Goal: Task Accomplishment & Management: Complete application form

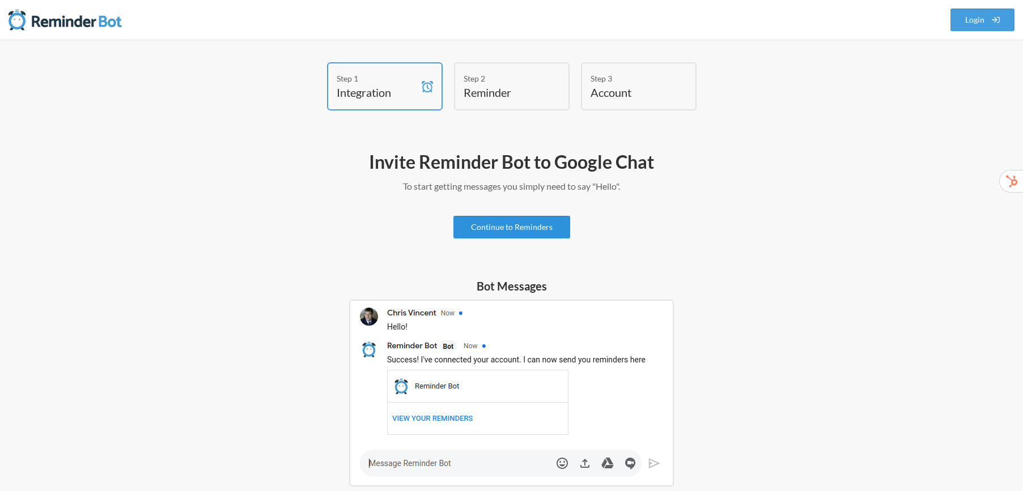
click at [500, 227] on link "Continue to Reminders" at bounding box center [511, 227] width 117 height 23
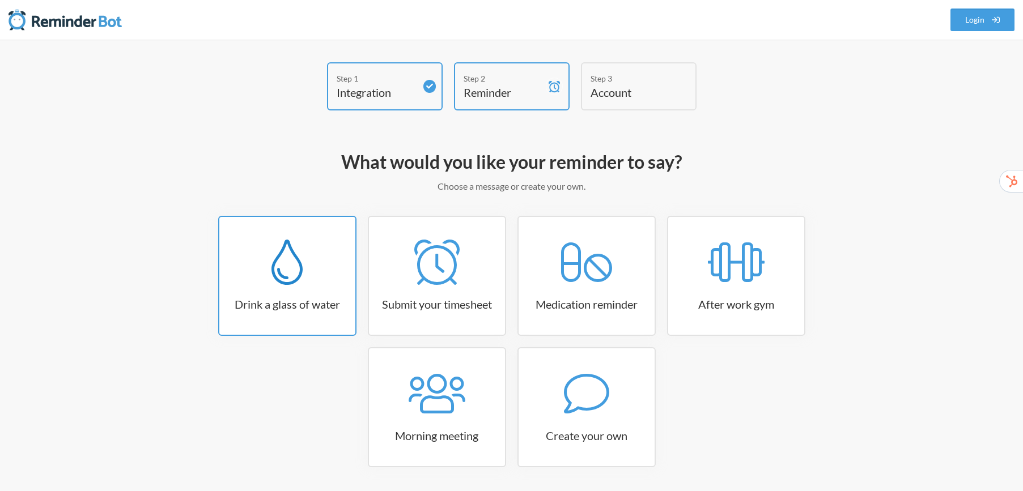
click at [299, 266] on icon at bounding box center [286, 262] width 31 height 45
select select "06:30:00"
select select "true"
select select "11:00:00"
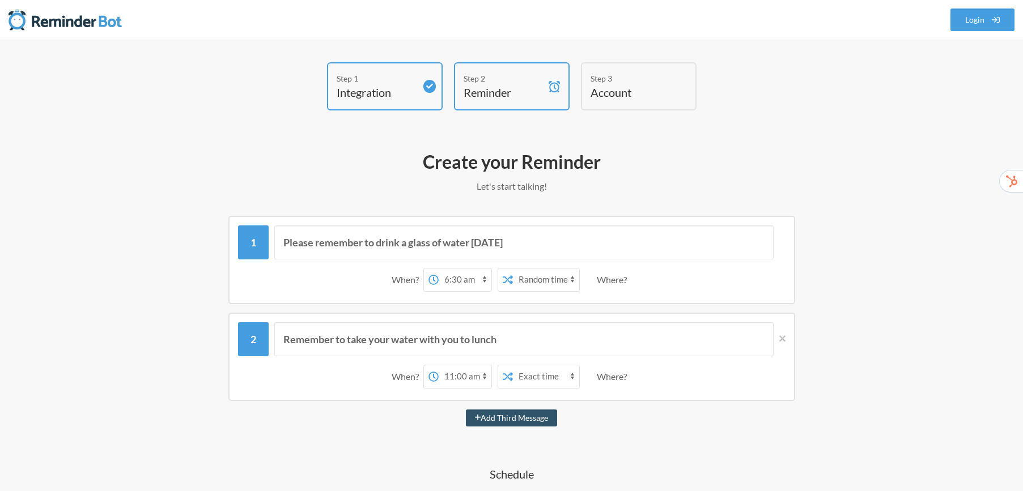
click at [485, 277] on select "12:00 am 12:15 am 12:30 am 12:45 am 1:00 am 1:15 am 1:30 am 1:45 am 2:00 am 2:1…" at bounding box center [465, 280] width 53 height 23
select select "07:30:00"
click at [439, 269] on select "12:00 am 12:15 am 12:30 am 12:45 am 1:00 am 1:15 am 1:30 am 1:45 am 2:00 am 2:1…" at bounding box center [465, 280] width 53 height 23
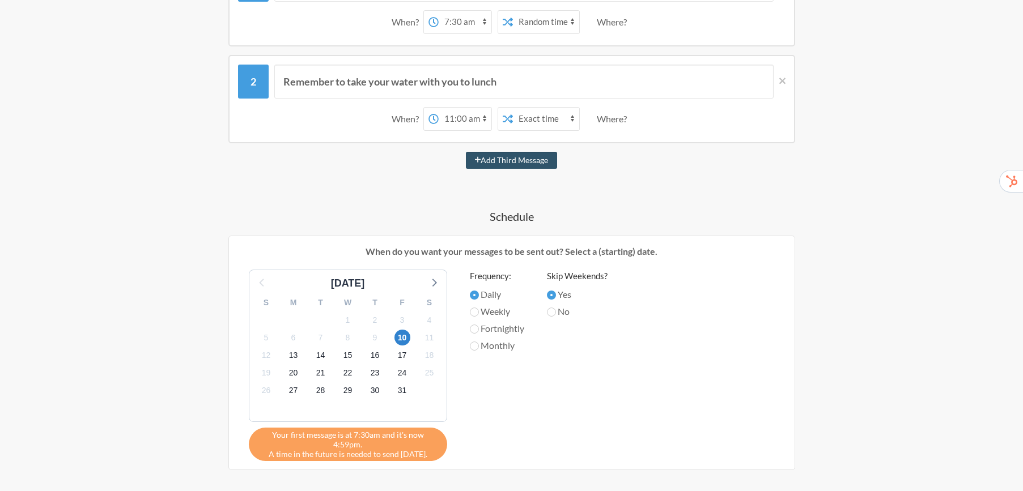
scroll to position [283, 0]
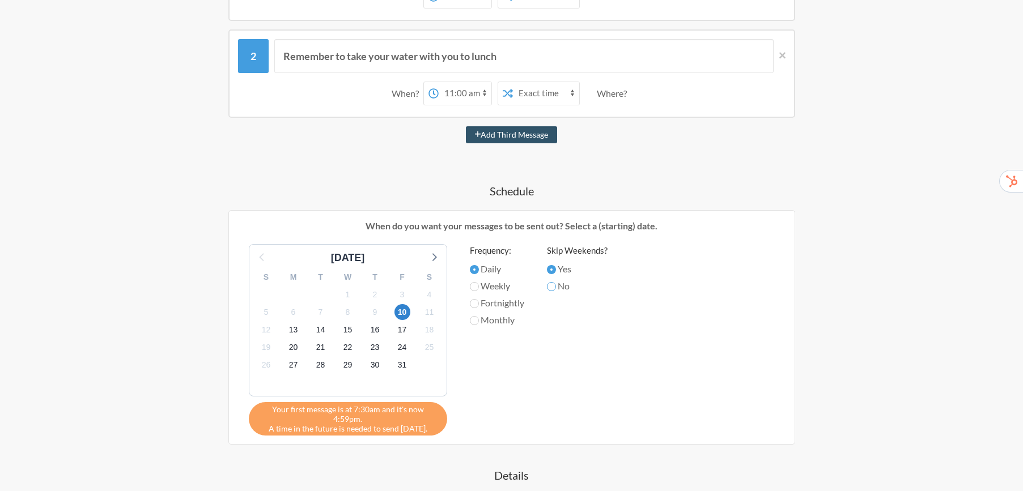
click at [555, 287] on input "No" at bounding box center [551, 286] width 9 height 9
radio input "true"
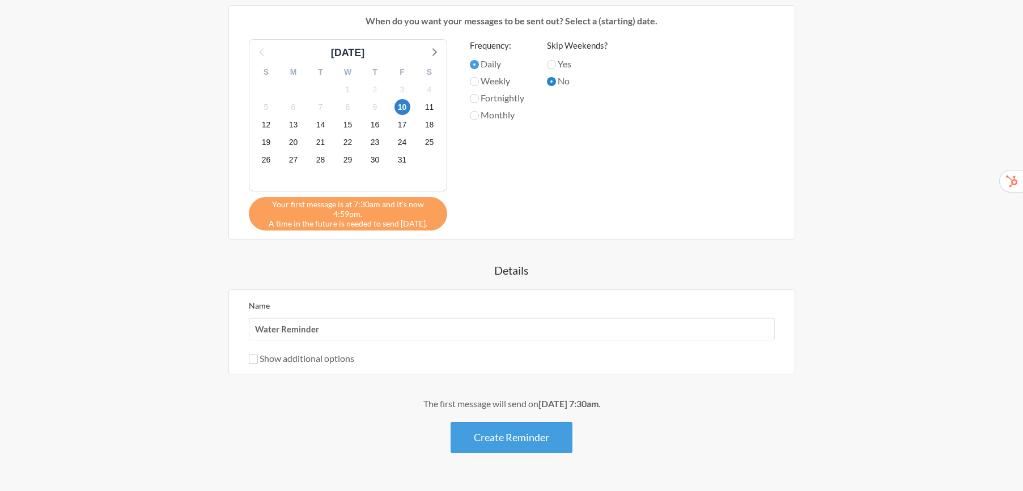
scroll to position [509, 0]
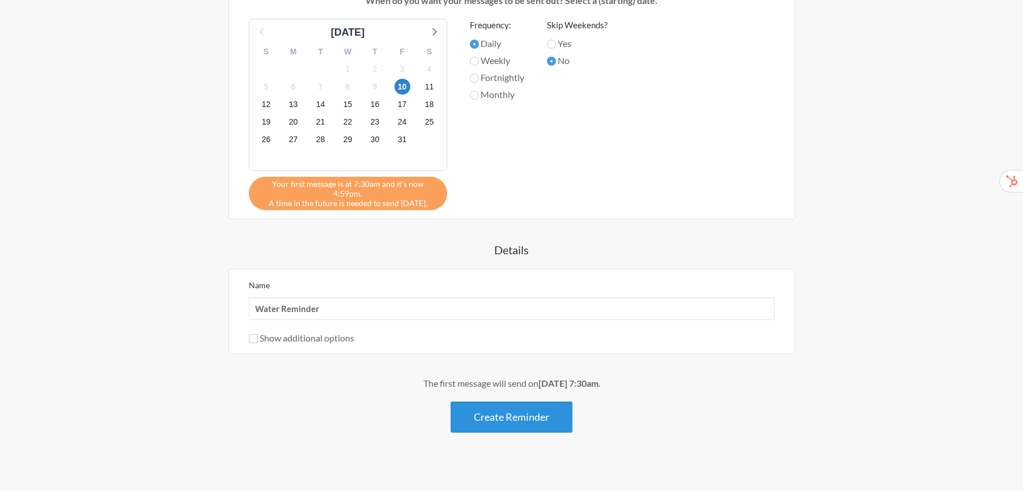
click at [504, 408] on button "Create Reminder" at bounding box center [511, 417] width 122 height 31
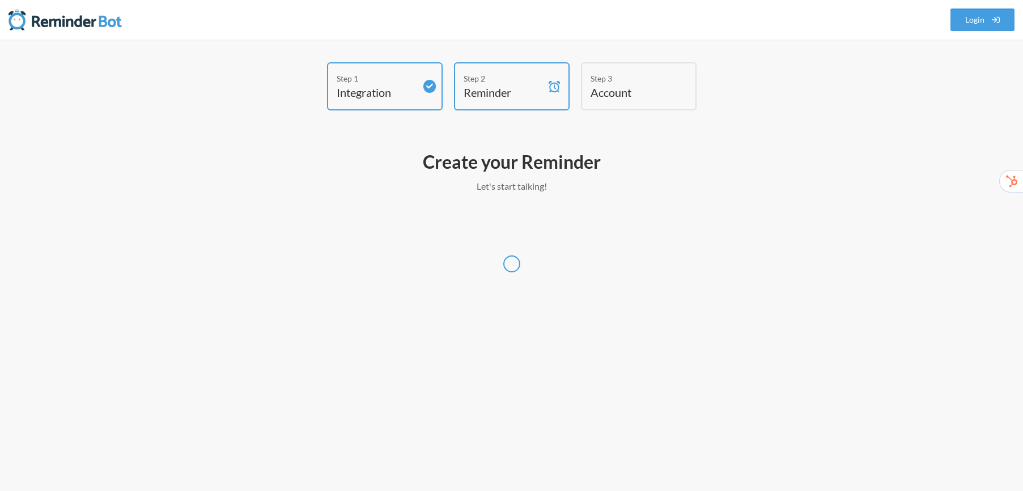
scroll to position [0, 0]
select select "America/Chicago"
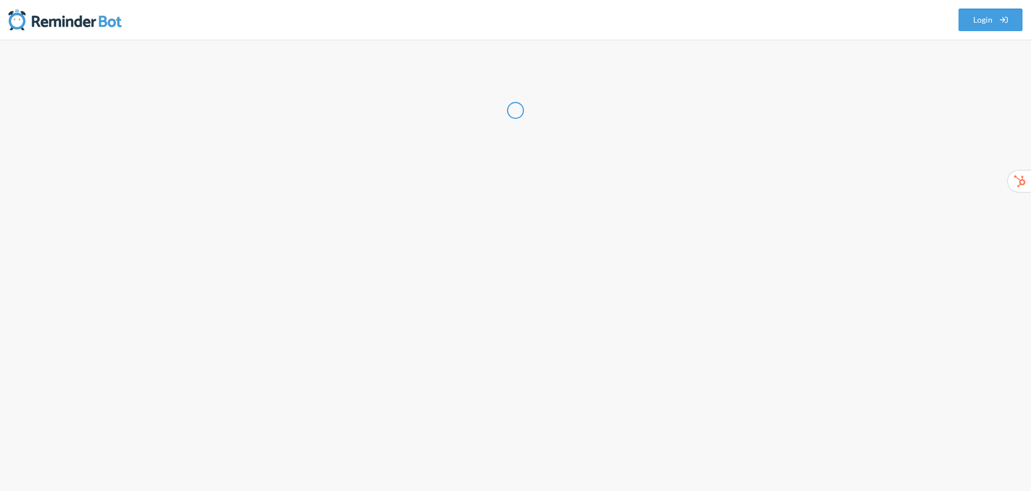
select select "US"
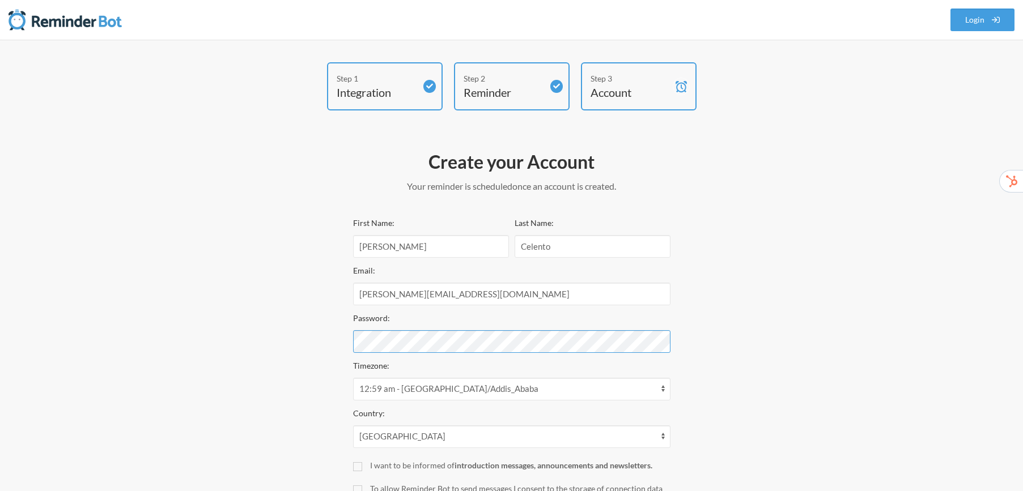
click at [307, 343] on div "Step 1 Integration Step 2 Reminder Step 3 Account Create your Account Your remi…" at bounding box center [512, 314] width 680 height 504
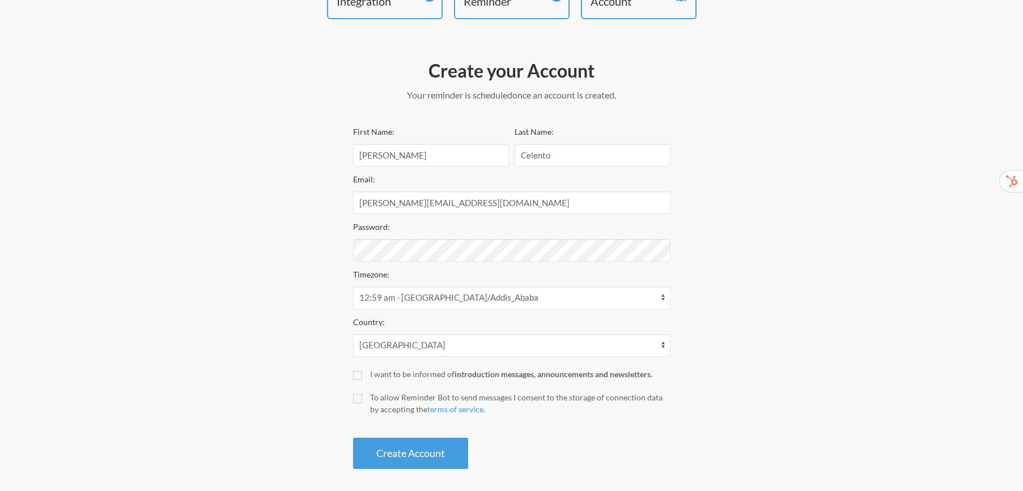
scroll to position [97, 0]
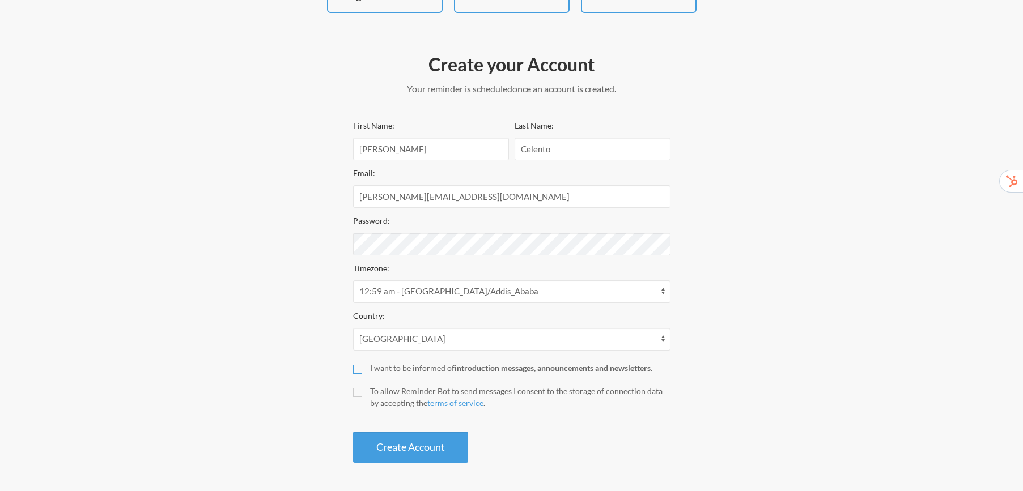
click at [360, 367] on input "I want to be informed of introduction messages, announcements and newsletters." at bounding box center [357, 369] width 9 height 9
checkbox input "true"
click at [361, 393] on input "To allow Reminder Bot to send messages I consent to the storage of connection d…" at bounding box center [357, 392] width 9 height 9
checkbox input "true"
click at [407, 445] on button "Create Account" at bounding box center [410, 447] width 115 height 31
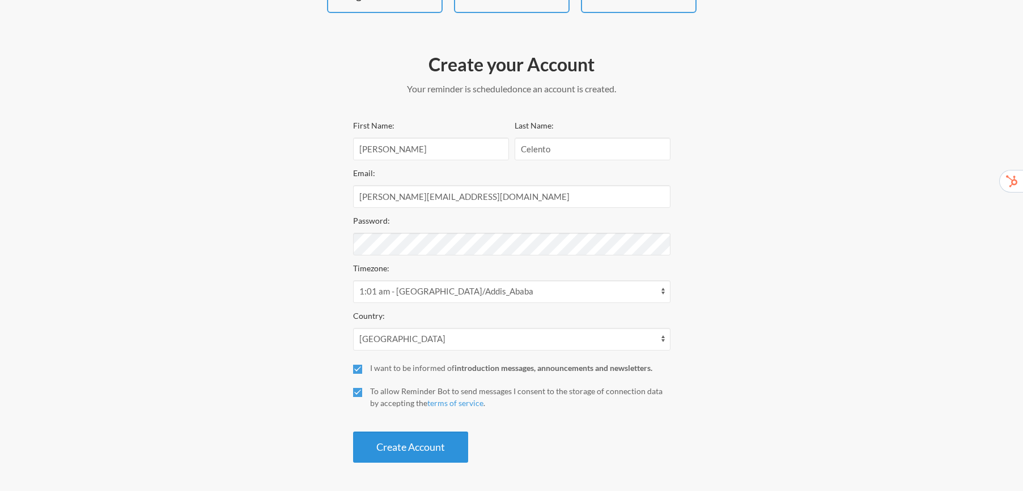
scroll to position [54, 0]
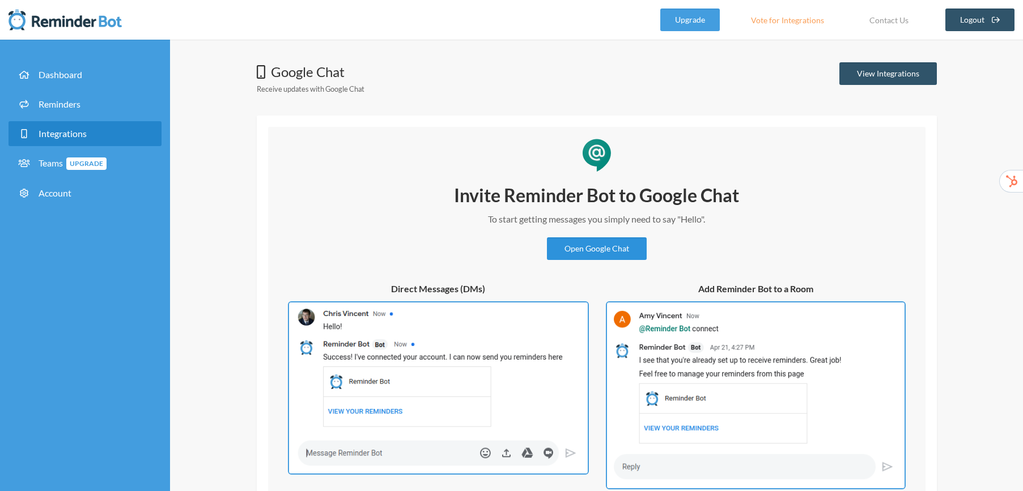
click at [605, 252] on link "Open Google Chat" at bounding box center [597, 248] width 100 height 23
click at [64, 68] on link "Dashboard" at bounding box center [84, 74] width 153 height 25
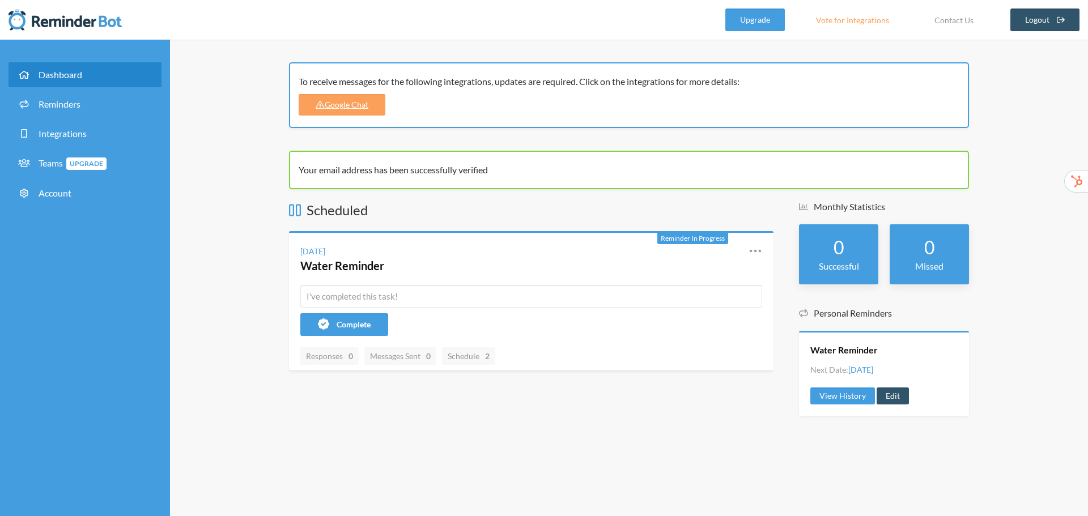
click at [62, 67] on link "Dashboard" at bounding box center [84, 74] width 153 height 25
click at [50, 76] on span "Dashboard" at bounding box center [61, 74] width 44 height 11
click at [22, 72] on icon at bounding box center [24, 74] width 14 height 9
click at [235, 376] on div "To receive messages for the following integrations, updates are required. Click…" at bounding box center [629, 278] width 918 height 477
click at [854, 21] on link "Vote for Integrations" at bounding box center [852, 19] width 101 height 23
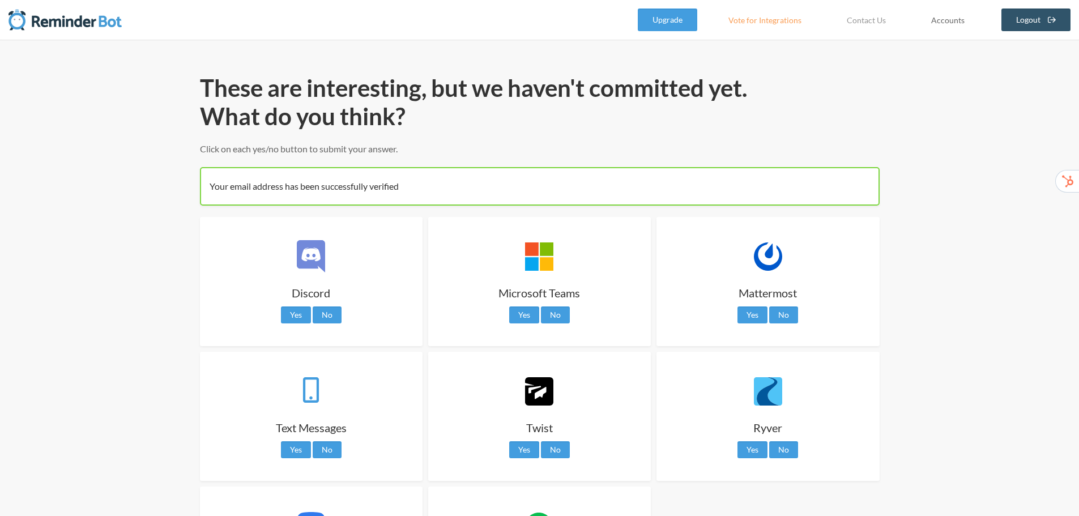
click at [950, 22] on link "Accounts" at bounding box center [948, 19] width 62 height 23
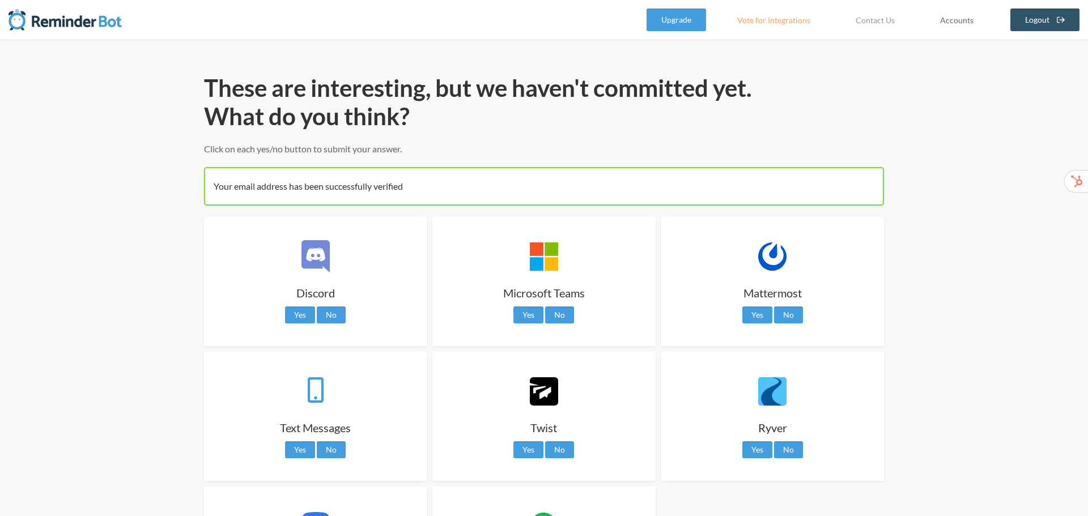
select select "**"
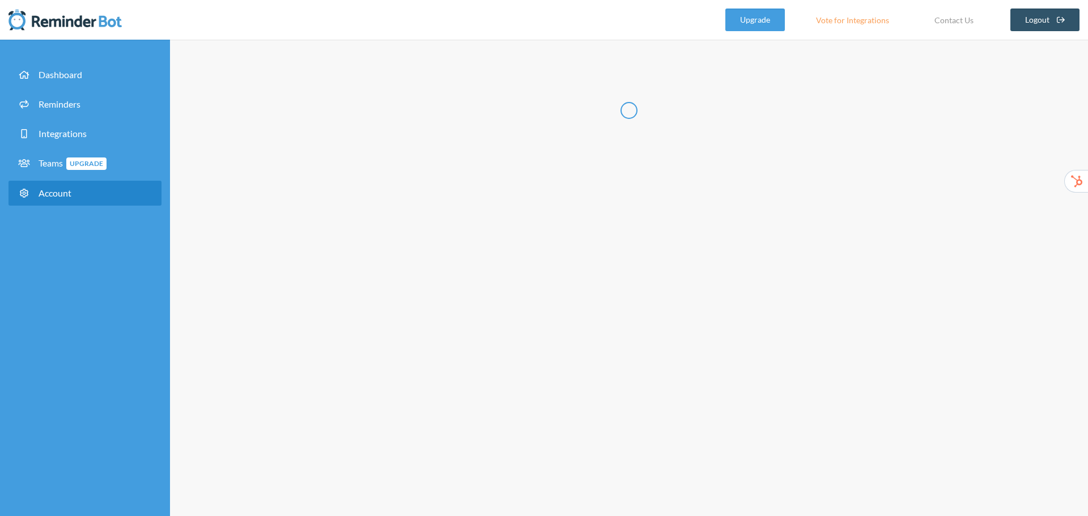
type input "*****"
type input "*******"
type input "**********"
select select "**"
checkbox input "****"
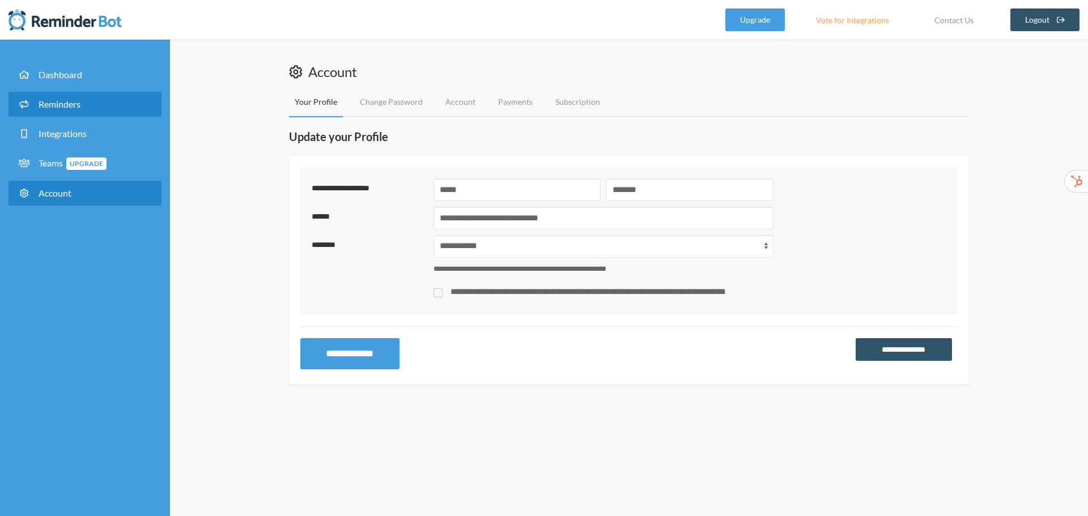
click at [50, 102] on span "Reminders" at bounding box center [60, 104] width 42 height 11
